Goal: Find specific page/section: Find specific page/section

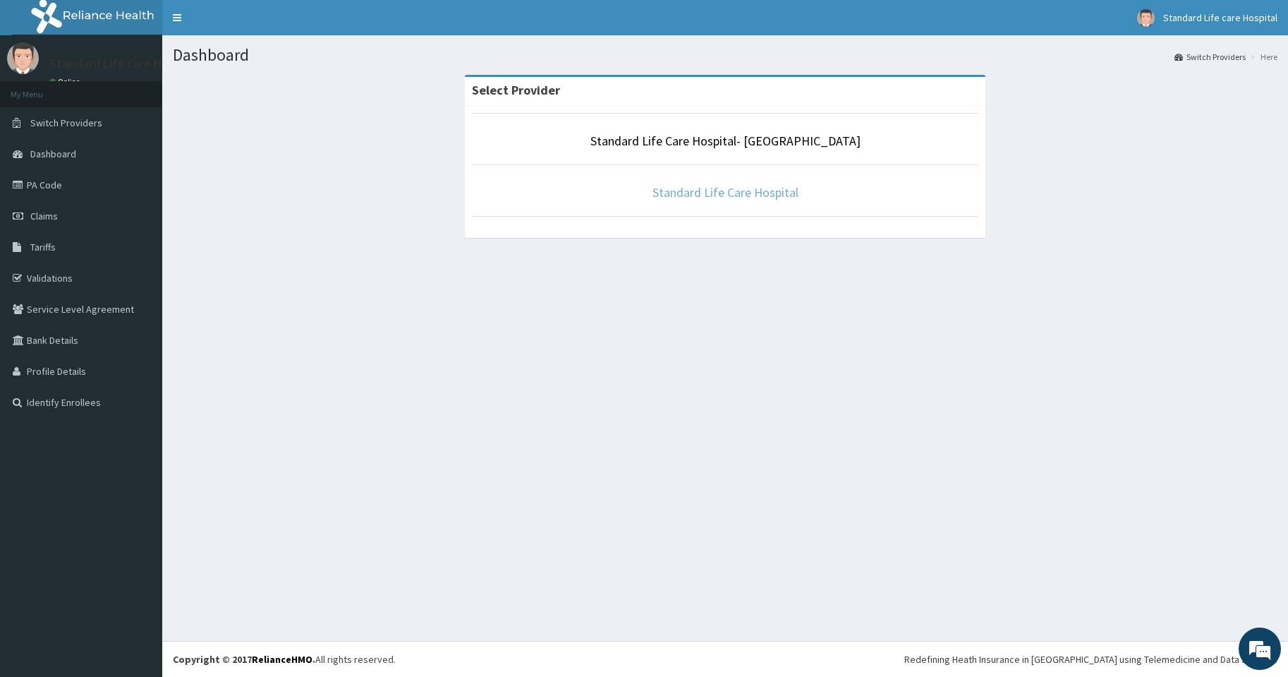
click at [703, 190] on link "Standard Life Care Hospital" at bounding box center [726, 192] width 146 height 16
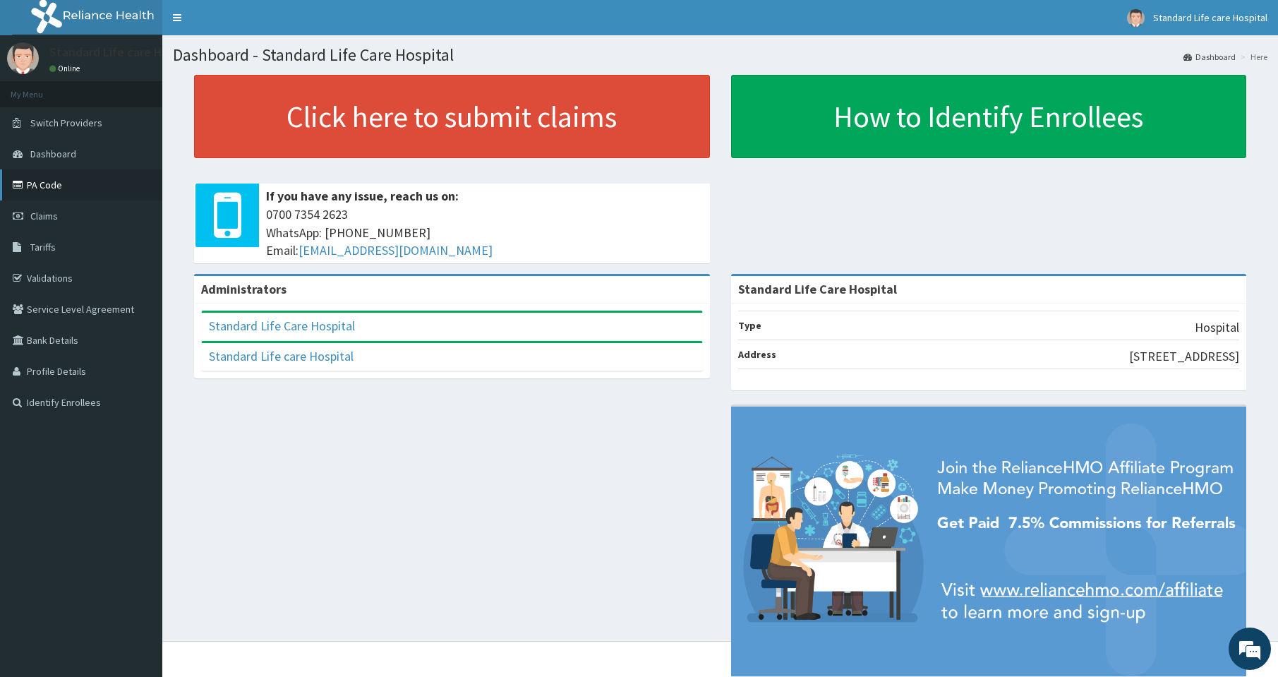
click at [49, 184] on link "PA Code" at bounding box center [81, 184] width 162 height 31
